Goal: Information Seeking & Learning: Learn about a topic

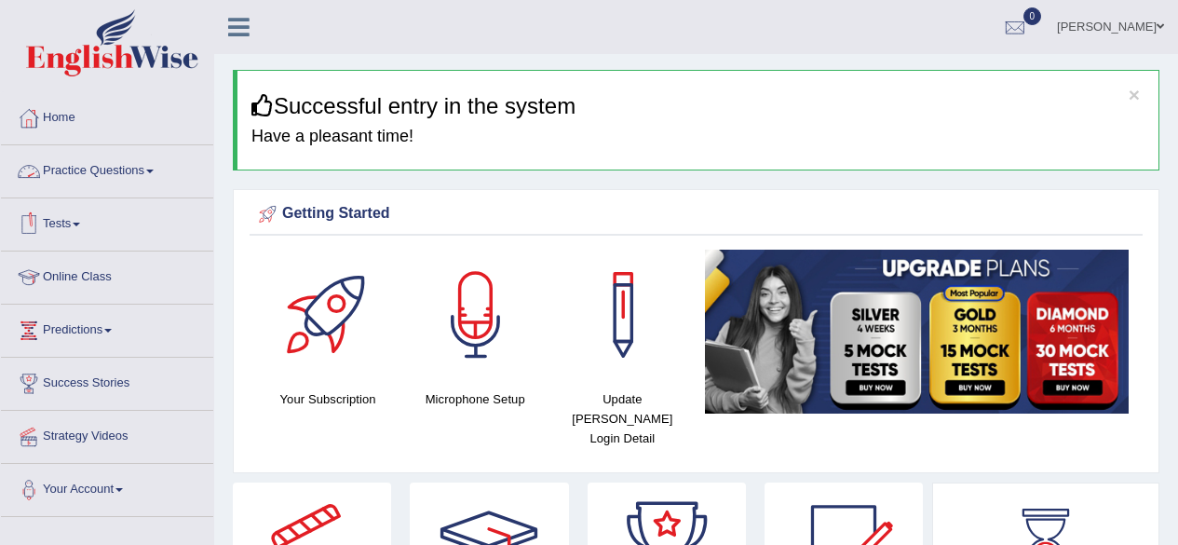
click at [136, 167] on link "Practice Questions" at bounding box center [107, 168] width 212 height 47
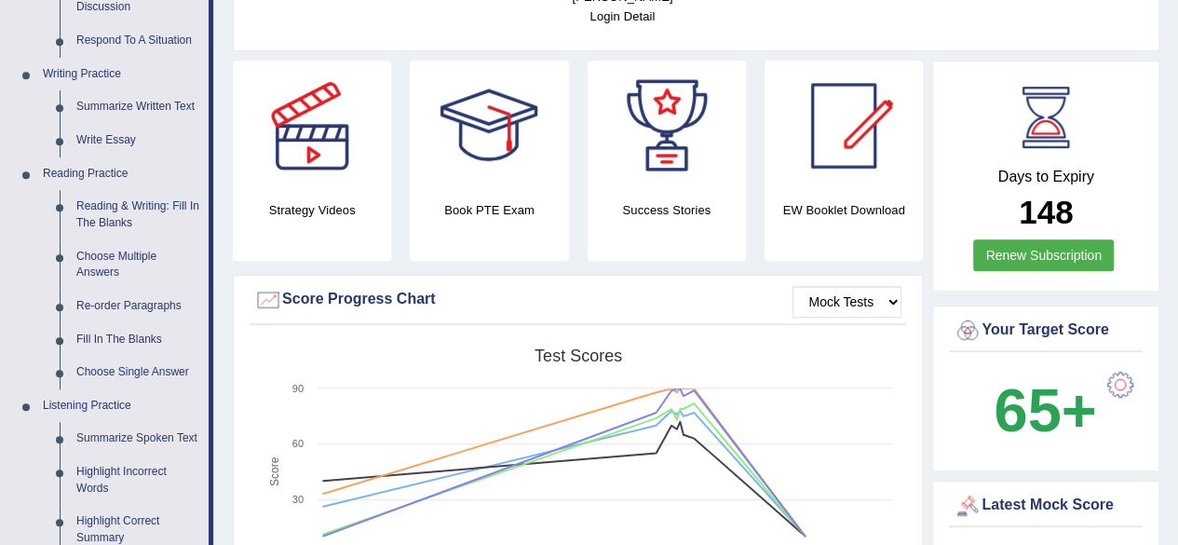
scroll to position [430, 0]
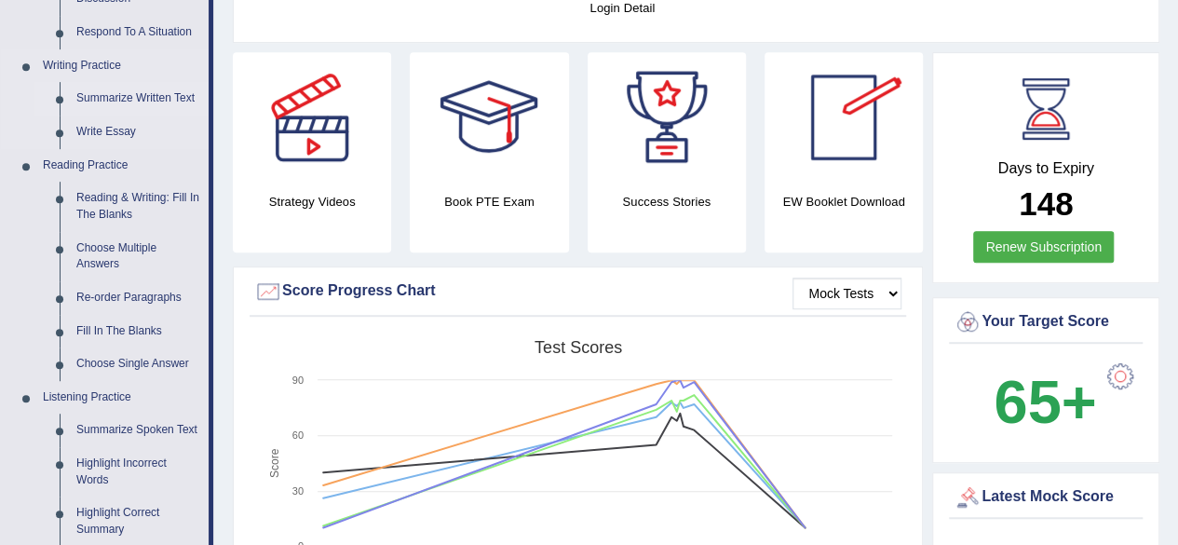
click at [137, 96] on link "Summarize Written Text" at bounding box center [138, 99] width 141 height 34
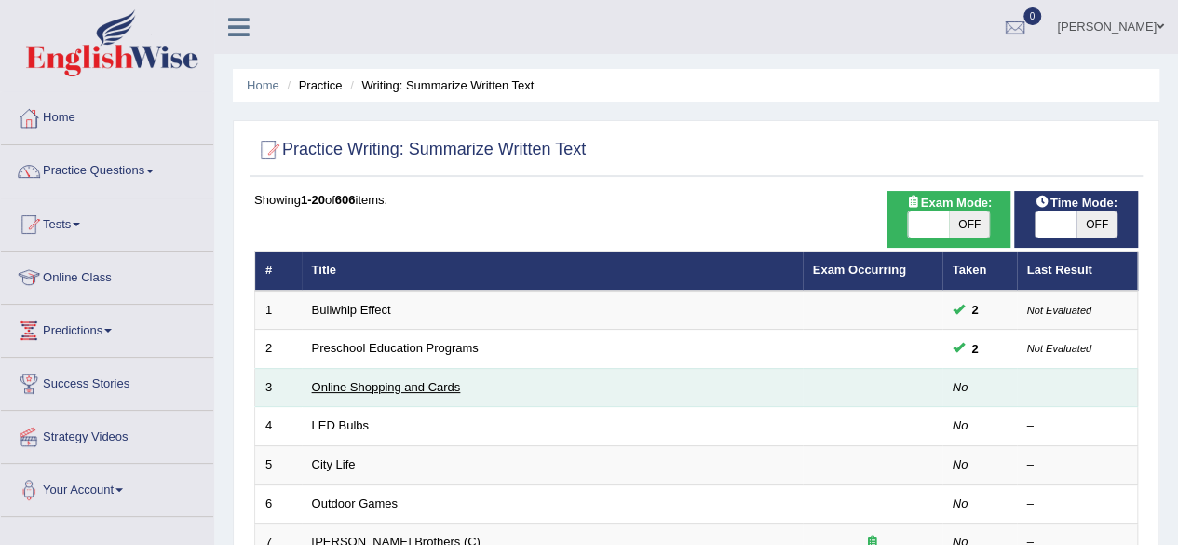
click at [423, 390] on link "Online Shopping and Cards" at bounding box center [386, 387] width 149 height 14
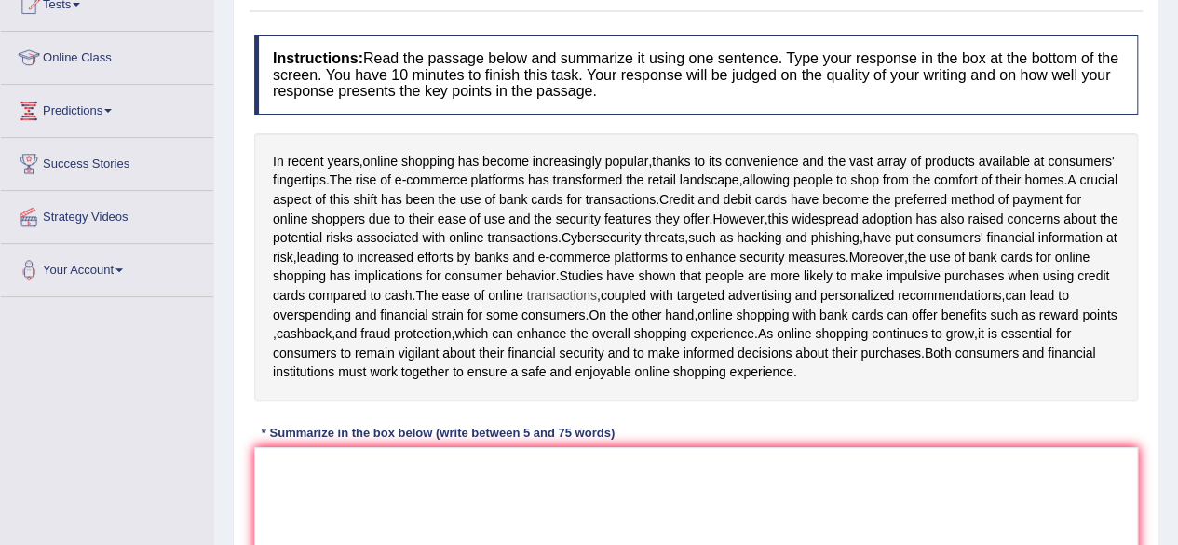
scroll to position [249, 0]
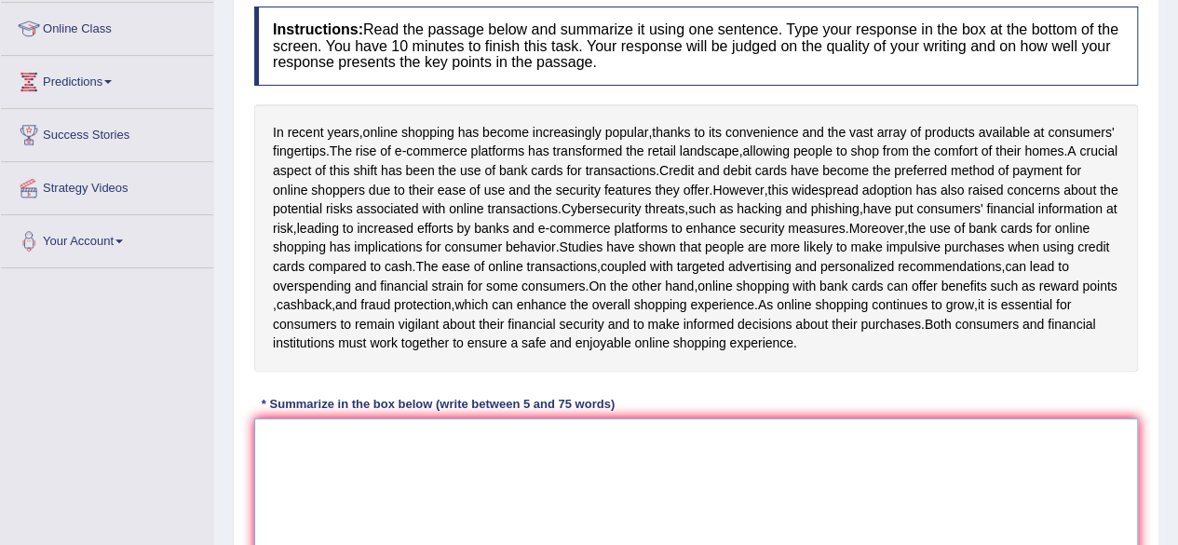
click at [376, 468] on textarea at bounding box center [695, 508] width 883 height 181
click at [380, 475] on textarea at bounding box center [695, 508] width 883 height 181
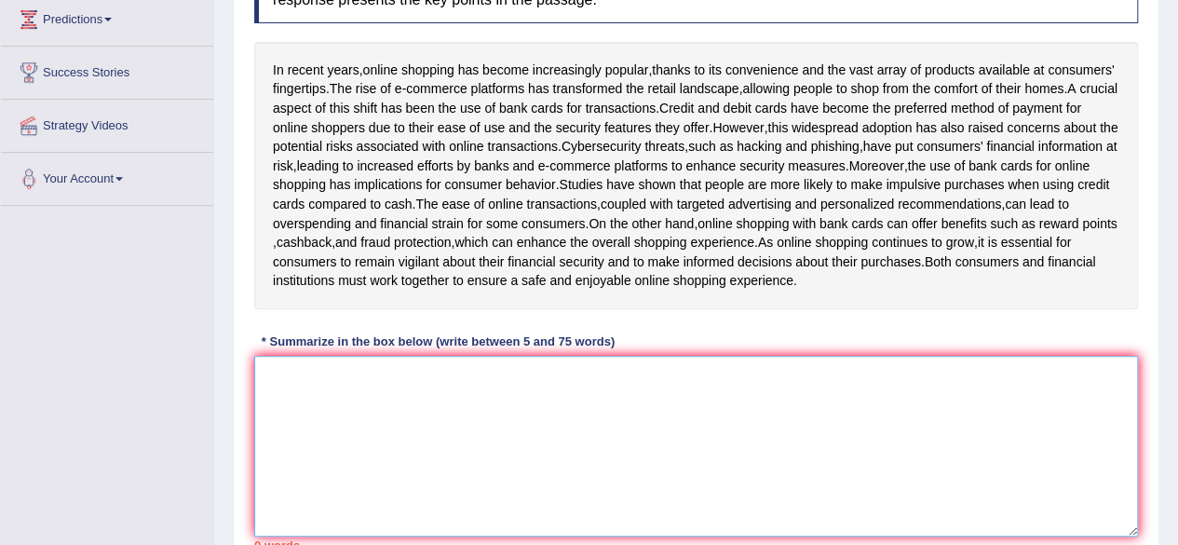
scroll to position [315, 0]
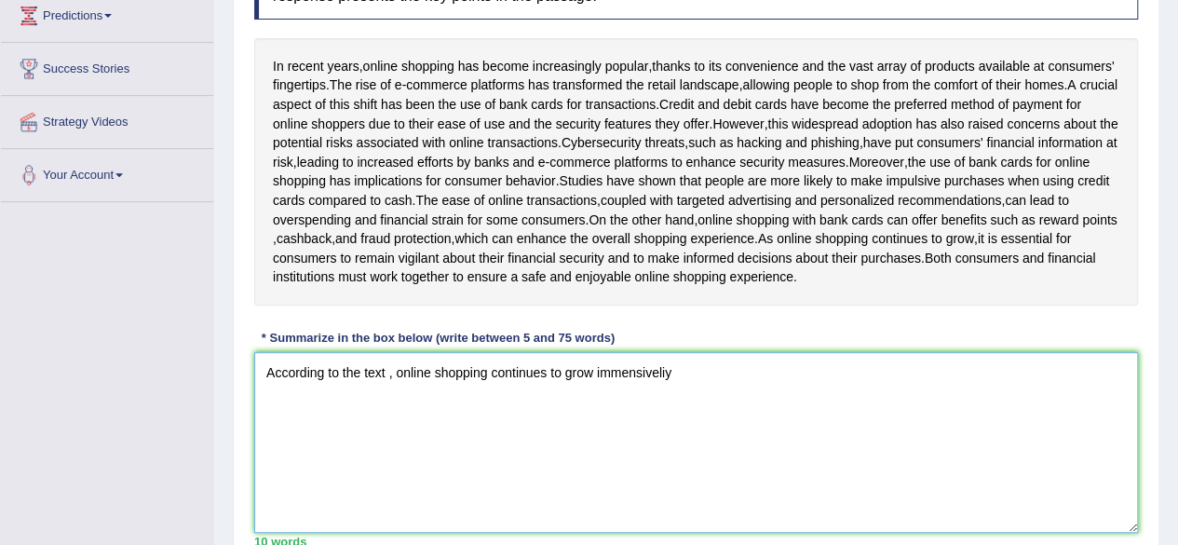
click at [654, 392] on textarea "According to the text , online shopping continues to grow immensiveliy" at bounding box center [695, 442] width 883 height 181
click at [651, 388] on textarea "According to the text , online shopping continues to grow immenseliy" at bounding box center [695, 442] width 883 height 181
click at [663, 398] on textarea "According to the text , online shopping continues to grow immenseiy" at bounding box center [695, 442] width 883 height 181
click at [654, 386] on textarea "According to the text , online shopping continues to grow immenseiy" at bounding box center [695, 442] width 883 height 181
click at [675, 400] on textarea "According to the text , online shopping continues to grow immensely" at bounding box center [695, 442] width 883 height 181
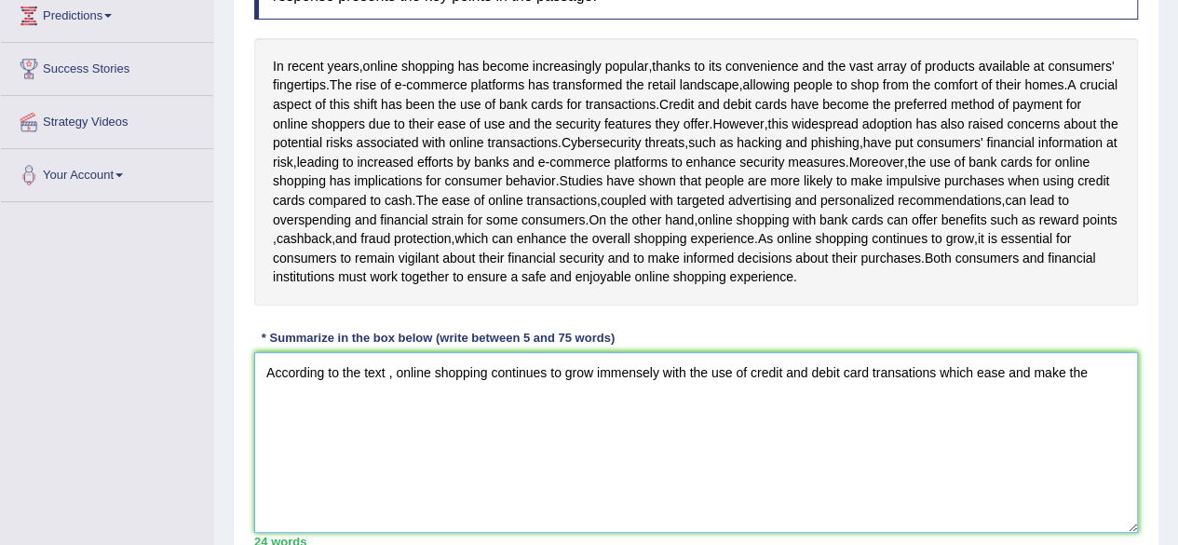
click at [908, 394] on textarea "According to the text , online shopping continues to grow immensely with the us…" at bounding box center [695, 442] width 883 height 181
click at [942, 388] on textarea "According to the text , online shopping continues to grow immensely with the us…" at bounding box center [695, 442] width 883 height 181
click at [278, 422] on textarea "According to the text , online shopping continues to grow immensely with the us…" at bounding box center [695, 442] width 883 height 181
click at [1107, 404] on textarea "According to the text , online shopping continues to grow immensely with the us…" at bounding box center [695, 442] width 883 height 181
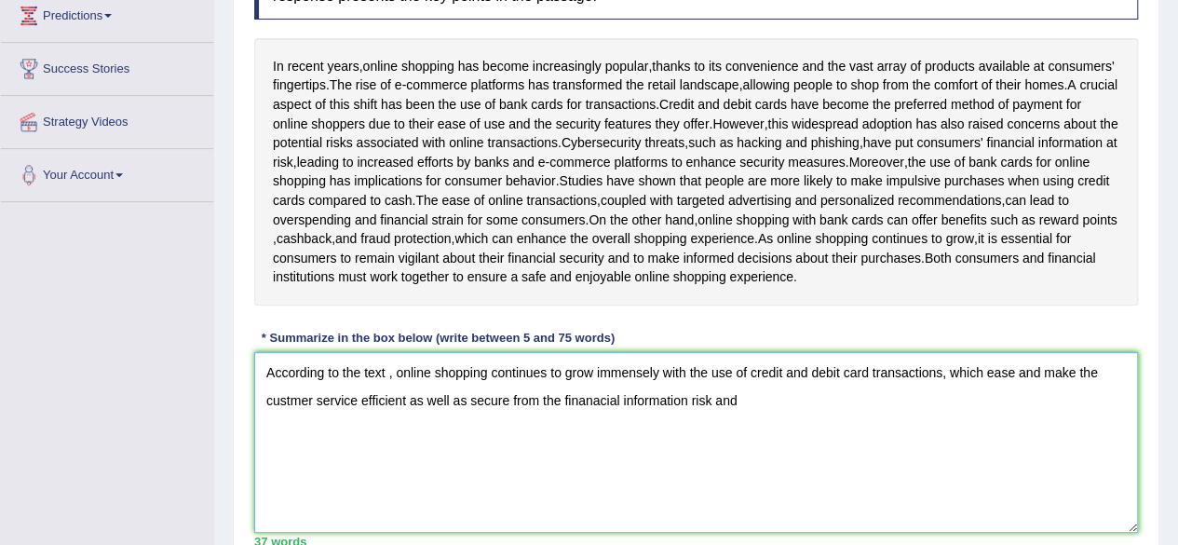
click at [598, 420] on textarea "According to the text , online shopping continues to grow immensely with the us…" at bounding box center [695, 442] width 883 height 181
click at [734, 421] on textarea "According to the text , online shopping continues to grow immensely with the us…" at bounding box center [695, 442] width 883 height 181
click at [281, 419] on textarea "According to the text , online shopping continues to grow immensely with the us…" at bounding box center [695, 442] width 883 height 181
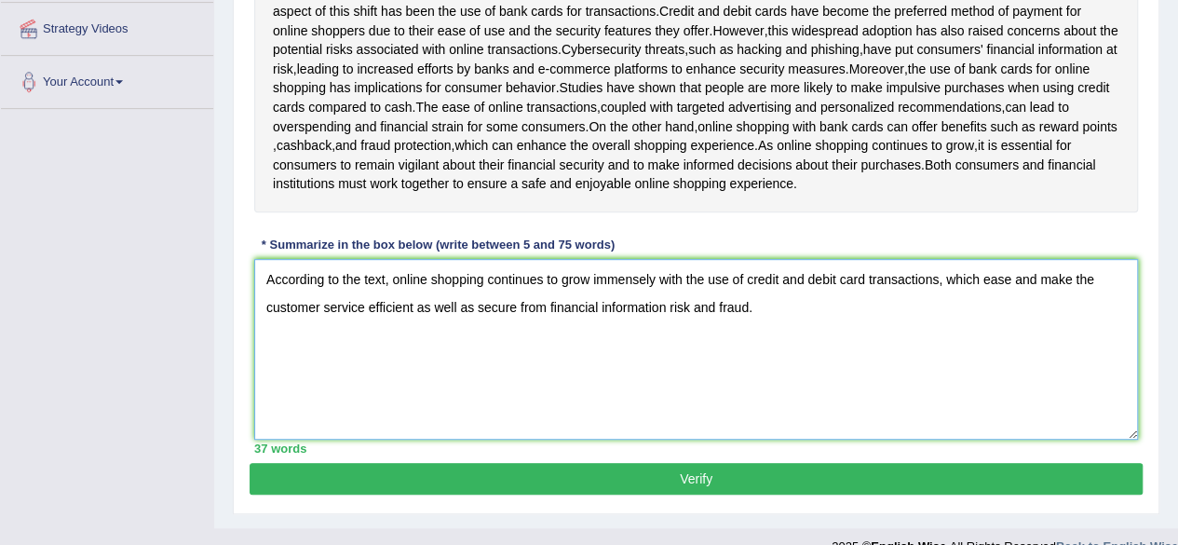
scroll to position [452, 0]
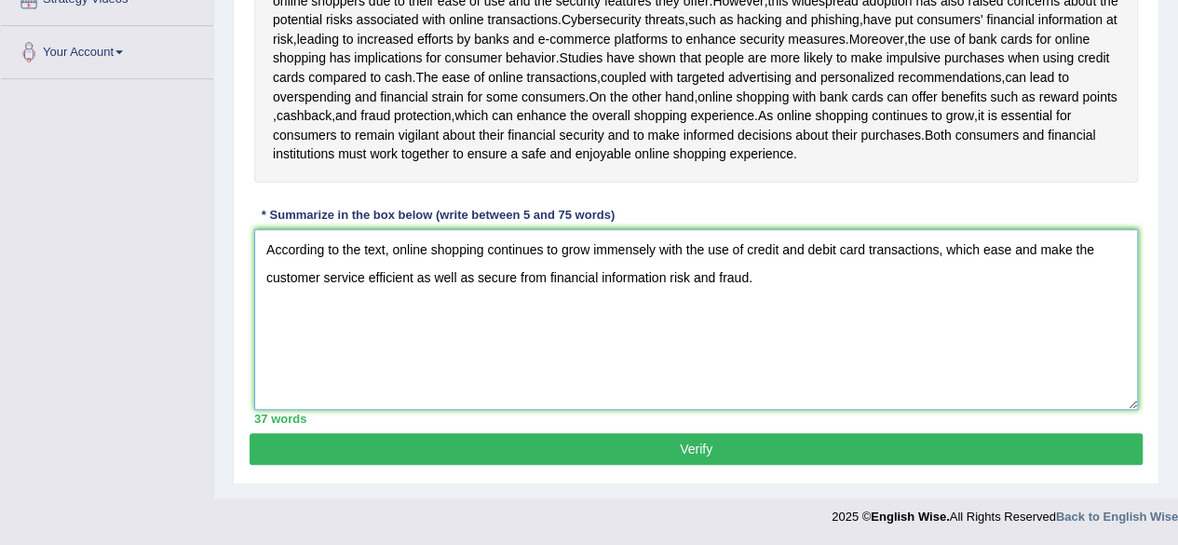
type textarea "According to the text, online shopping continues to grow immensely with the use…"
click at [795, 449] on button "Verify" at bounding box center [695, 449] width 893 height 32
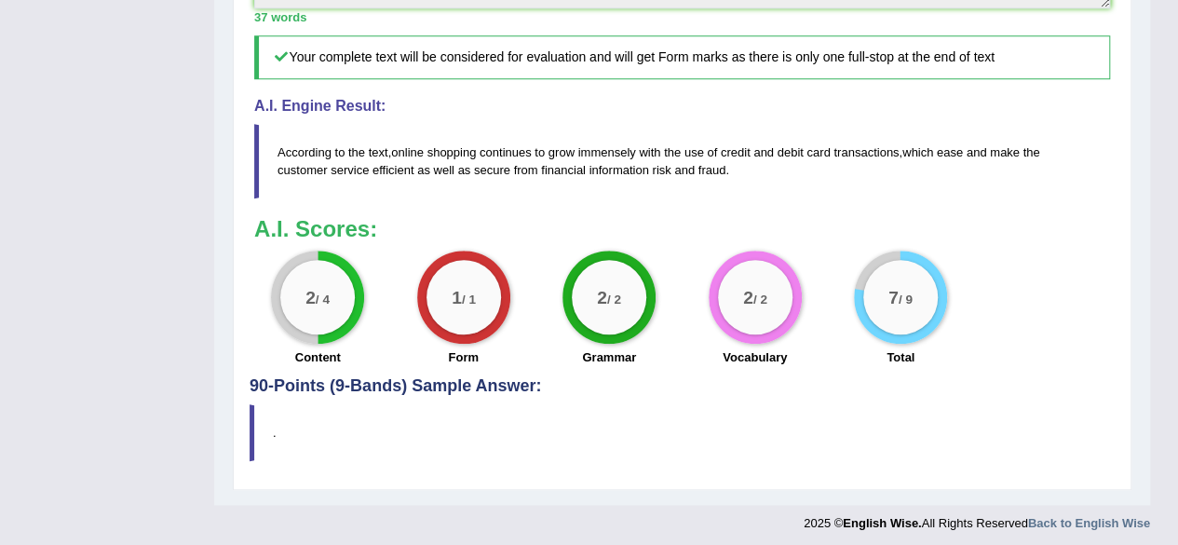
scroll to position [851, 0]
